Goal: Task Accomplishment & Management: Manage account settings

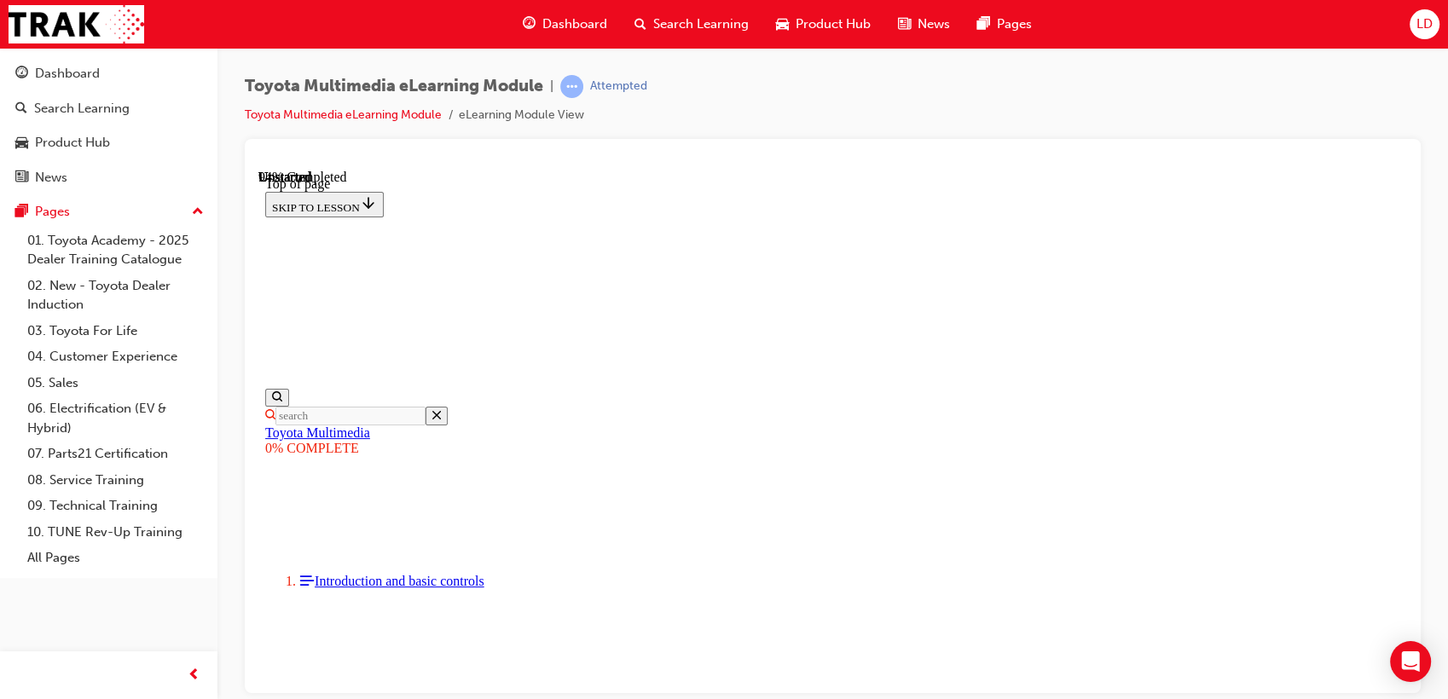
scroll to position [6100, 0]
click at [1416, 24] on span "LD" at bounding box center [1424, 24] width 16 height 20
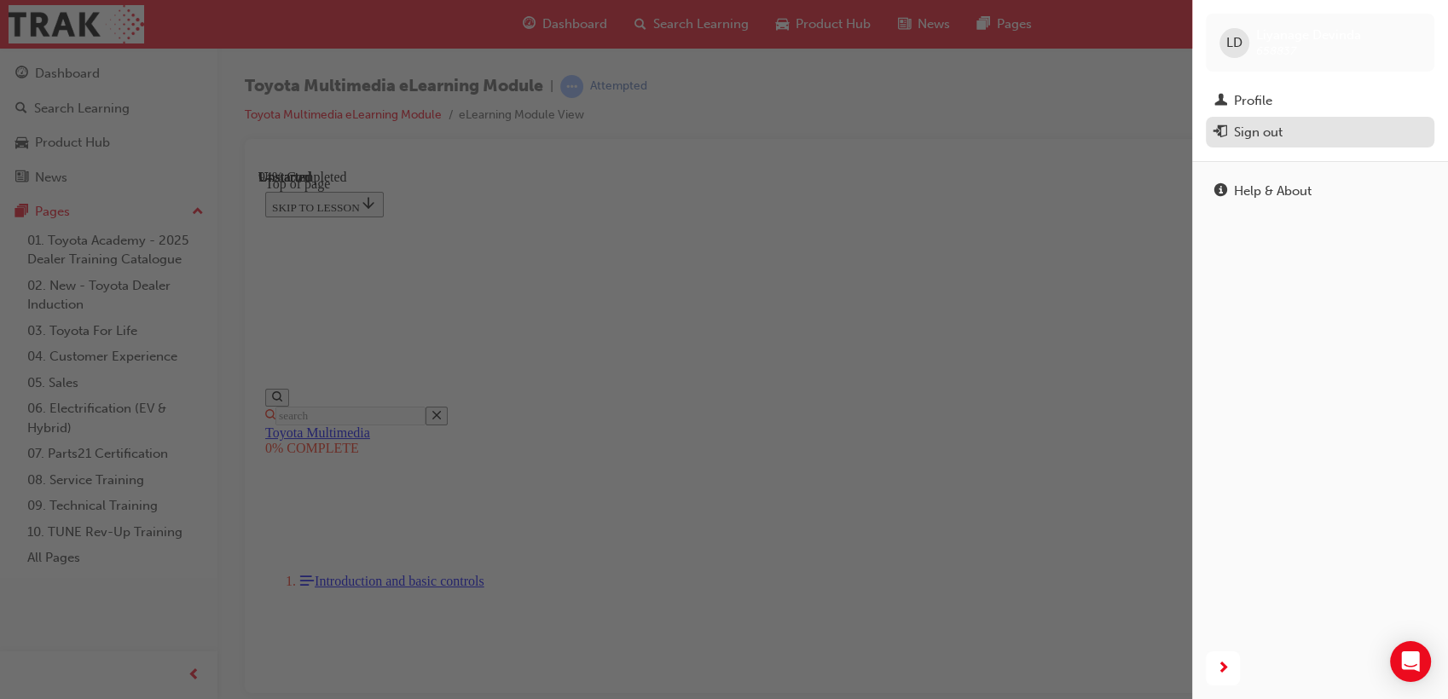
click at [1293, 130] on div "Sign out" at bounding box center [1319, 132] width 211 height 21
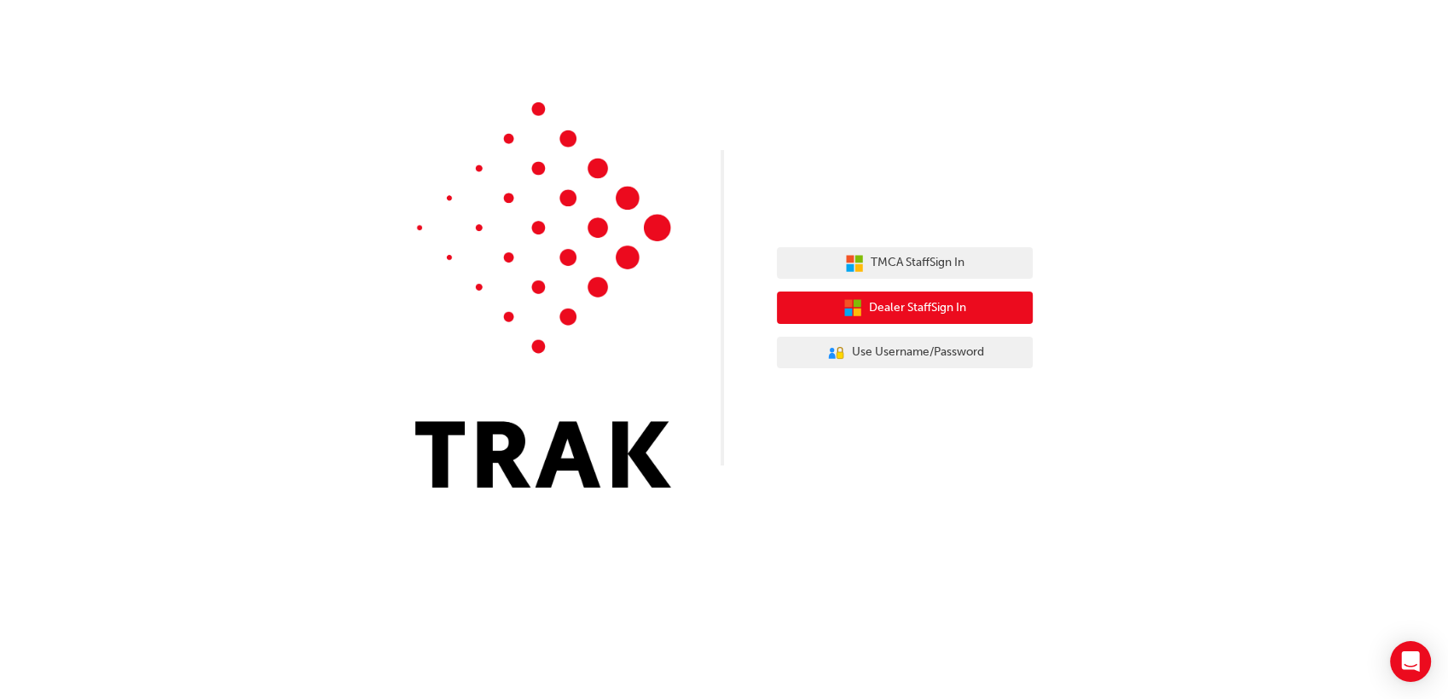
click at [946, 305] on span "Dealer Staff Sign In" at bounding box center [917, 308] width 97 height 20
